Goal: Check status: Check status

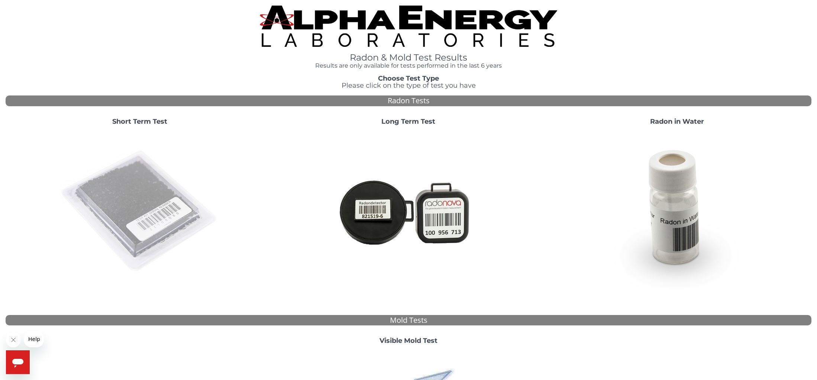
click at [134, 192] on img at bounding box center [140, 212] width 160 height 160
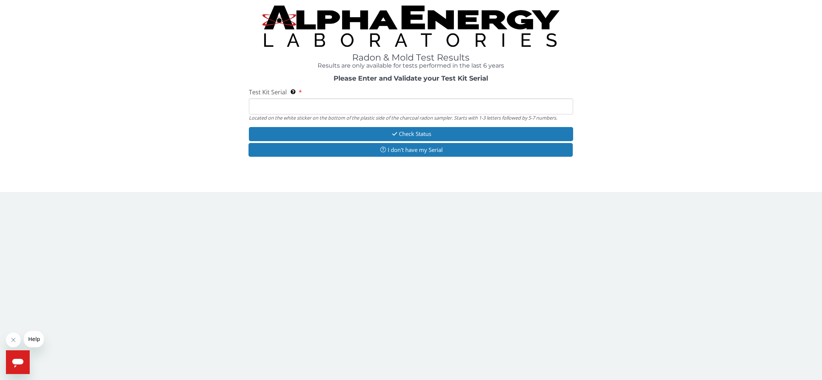
click at [433, 104] on input "Test Kit Serial Located on the white sticker on the bottom of the plastic side …" at bounding box center [411, 106] width 324 height 16
paste input "FE470995"
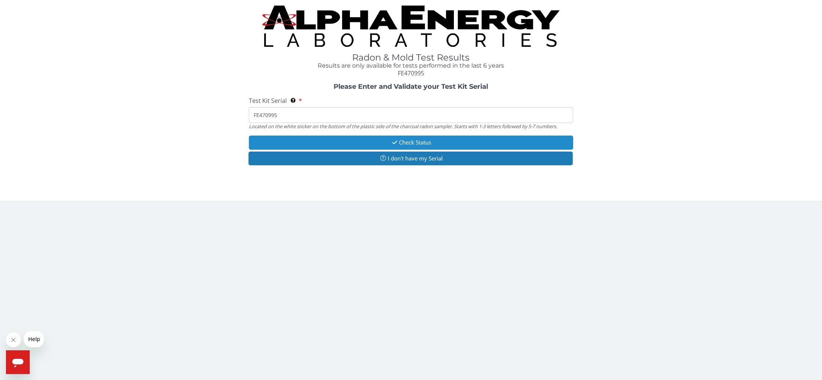
type input "FE470995"
click at [397, 141] on icon "button" at bounding box center [394, 143] width 9 height 6
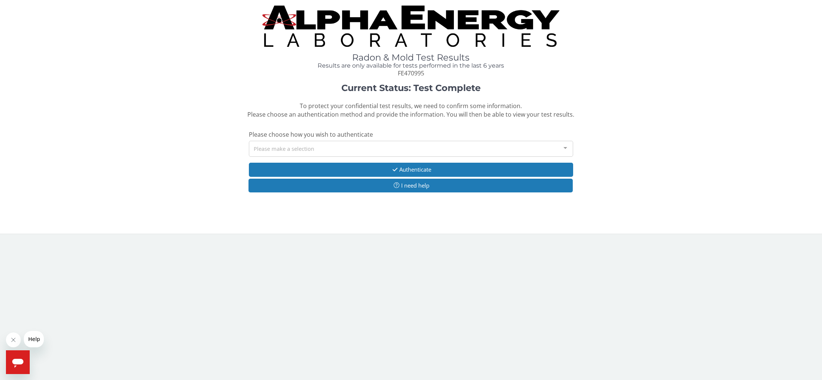
click at [400, 139] on div "Please choose how you wish to authenticate Please make a selection Zip/Postal C…" at bounding box center [411, 143] width 324 height 26
click at [397, 146] on div "Please make a selection" at bounding box center [411, 149] width 324 height 16
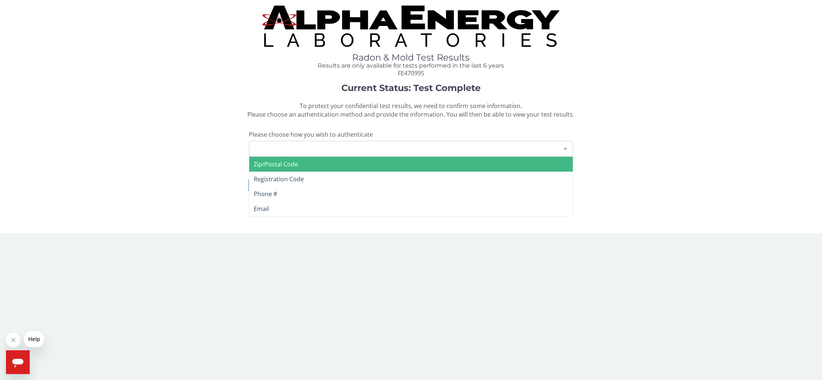
click at [353, 168] on span "Zip/Postal Code" at bounding box center [411, 164] width 324 height 15
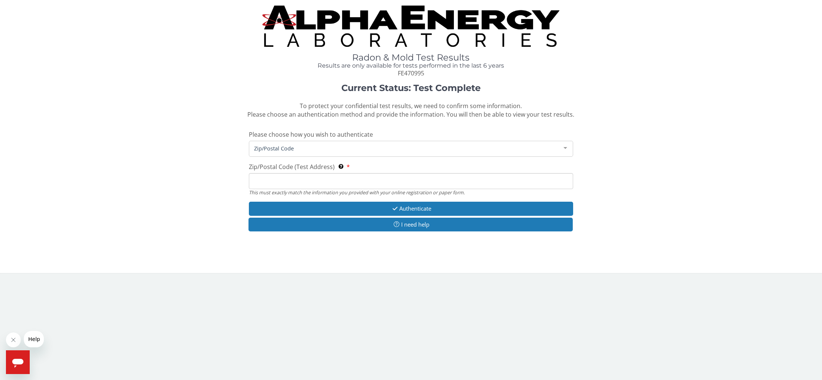
click at [328, 181] on input "Zip/Postal Code (Test Address) This must exactly match the information you prov…" at bounding box center [411, 181] width 324 height 16
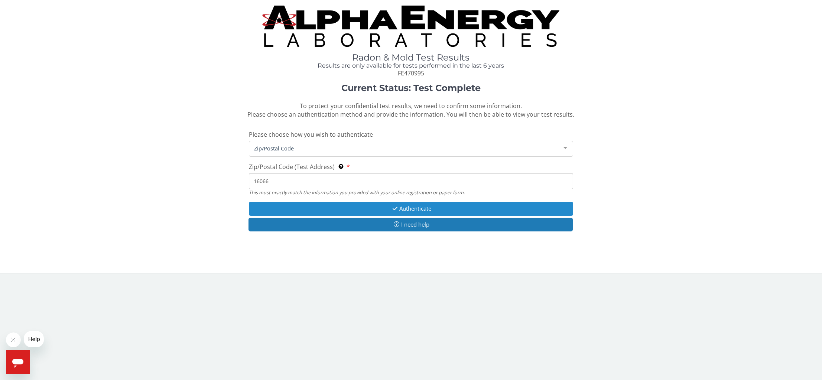
type input "16066"
click at [434, 215] on button "Authenticate" at bounding box center [411, 209] width 324 height 14
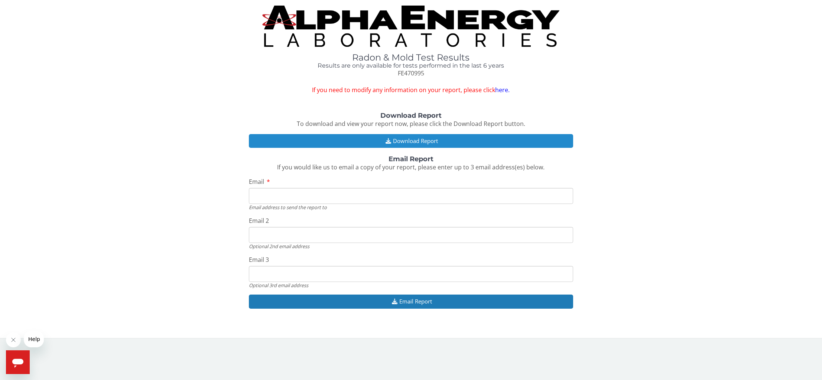
click at [437, 142] on button "Download Report" at bounding box center [411, 141] width 324 height 14
